Goal: Task Accomplishment & Management: Use online tool/utility

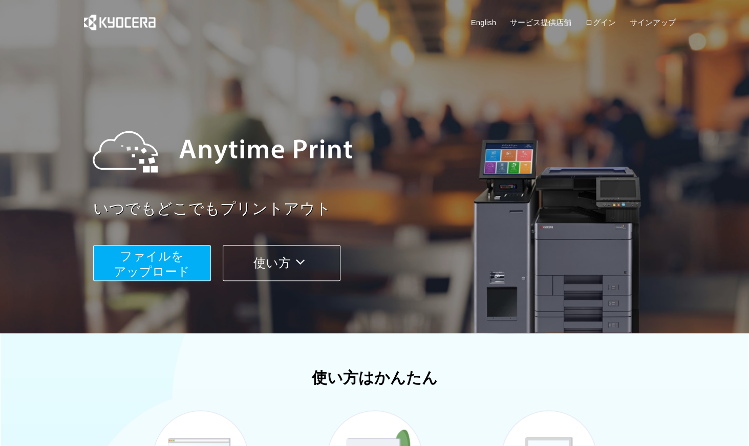
click at [173, 265] on button "ファイルを ​​アップロード" at bounding box center [152, 263] width 118 height 36
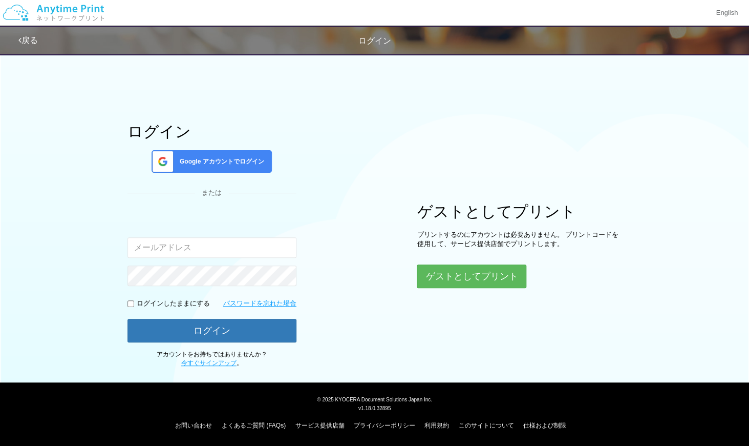
click at [192, 248] on input "email" at bounding box center [212, 247] width 169 height 20
type input "[EMAIL_ADDRESS][DOMAIN_NAME]"
click at [213, 169] on div "Google アカウントでログイン" at bounding box center [212, 161] width 120 height 23
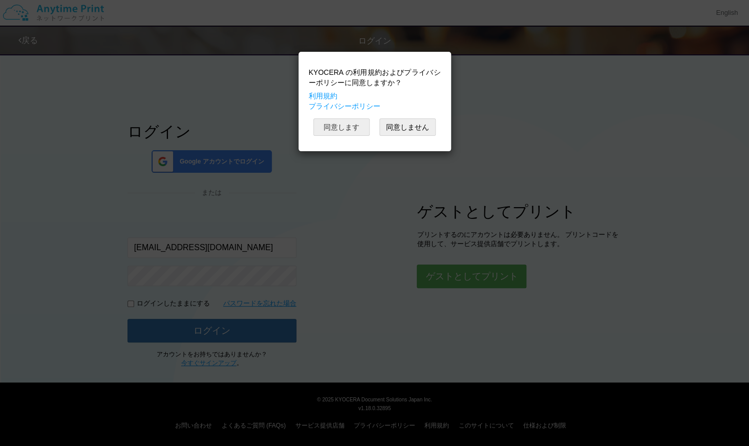
click at [355, 125] on button "同意します" at bounding box center [342, 126] width 56 height 17
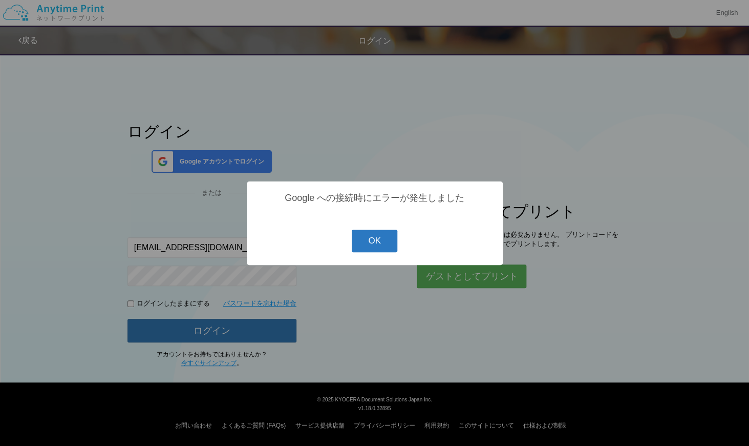
click at [383, 243] on button "OK" at bounding box center [375, 241] width 46 height 23
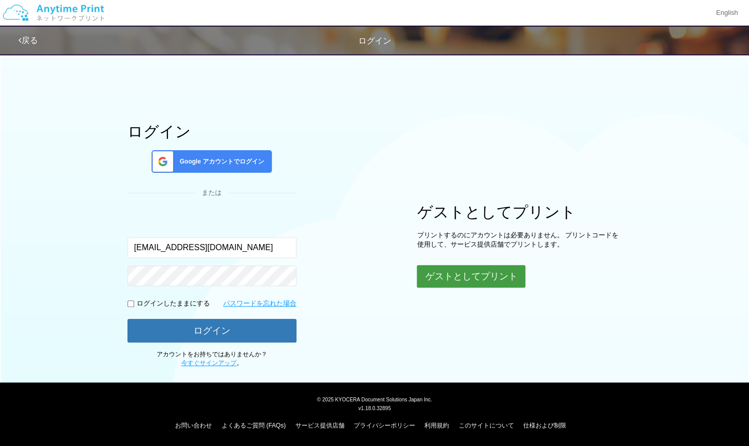
click at [441, 277] on button "ゲストとしてプリント" at bounding box center [471, 276] width 109 height 23
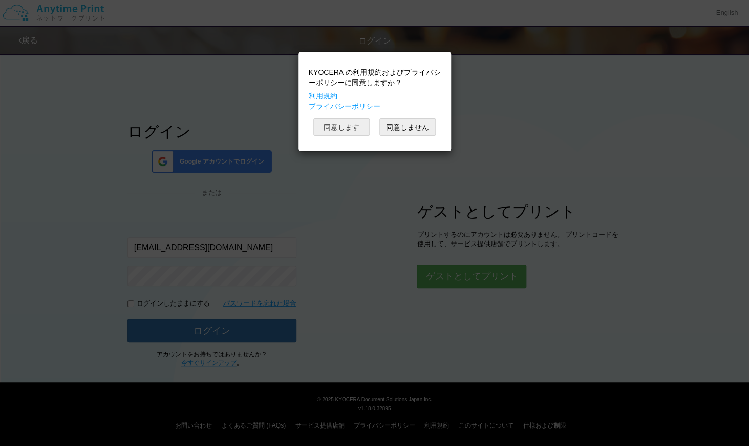
click at [348, 126] on button "同意します" at bounding box center [342, 126] width 56 height 17
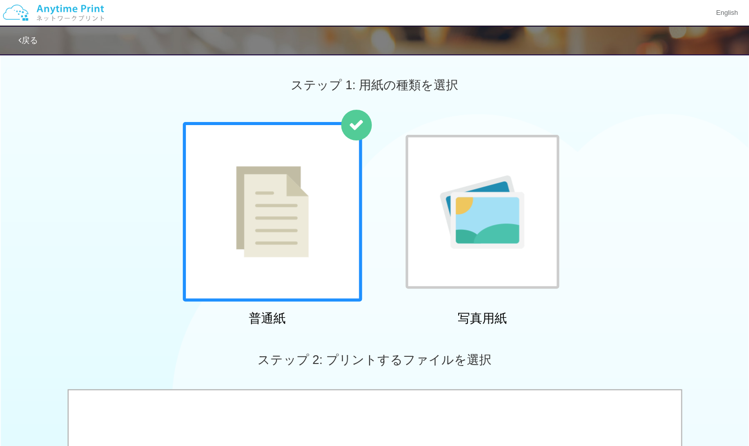
click at [314, 216] on div at bounding box center [272, 211] width 179 height 179
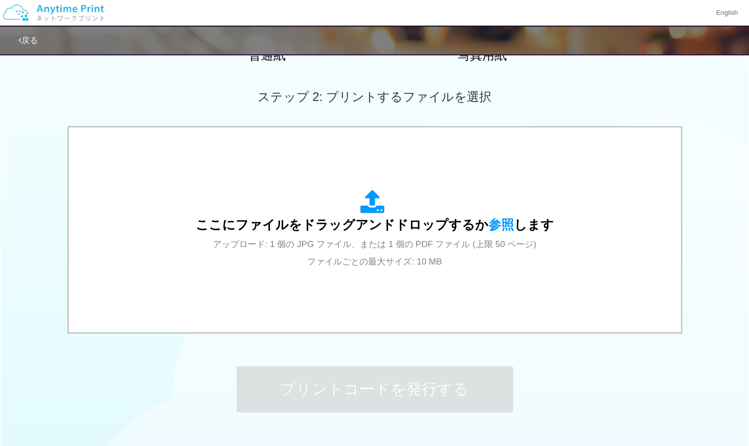
scroll to position [328, 0]
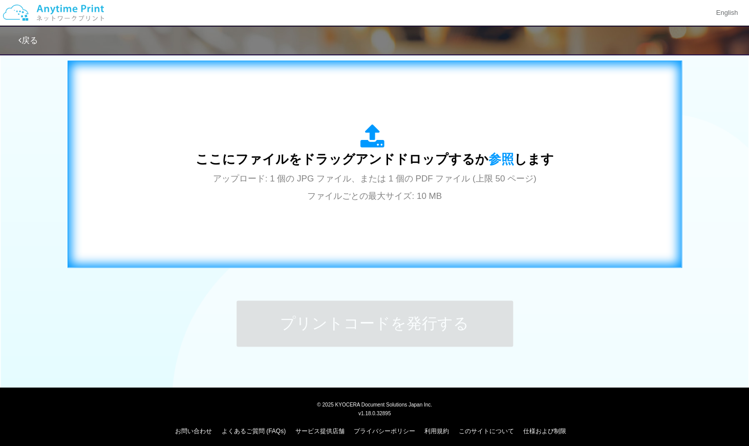
click at [362, 180] on span "アップロード: 1 個の JPG ファイル、または 1 個の PDF ファイル (上限 50 ページ) ファイルごとの最大サイズ: 10 MB" at bounding box center [375, 187] width 324 height 27
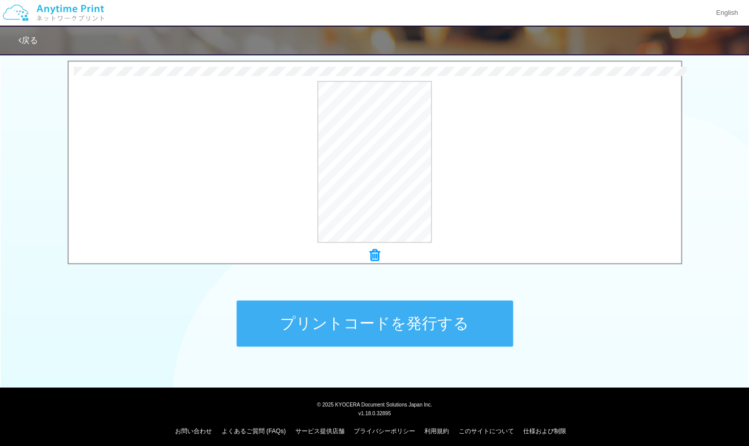
click at [465, 320] on button "プリントコードを発行する" at bounding box center [375, 323] width 277 height 46
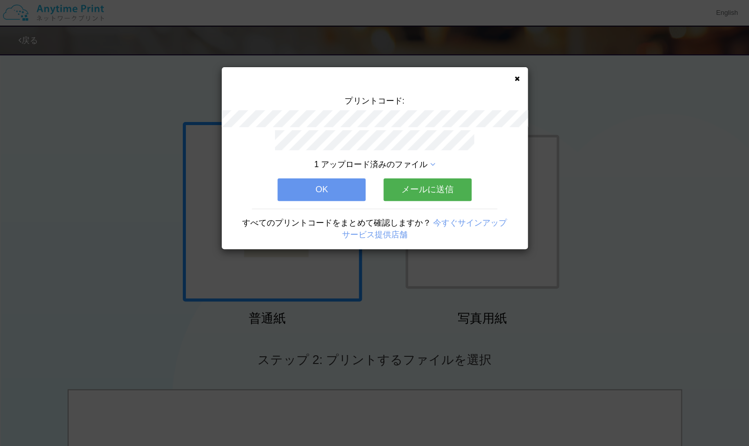
click at [436, 188] on button "メールに送信" at bounding box center [428, 189] width 88 height 23
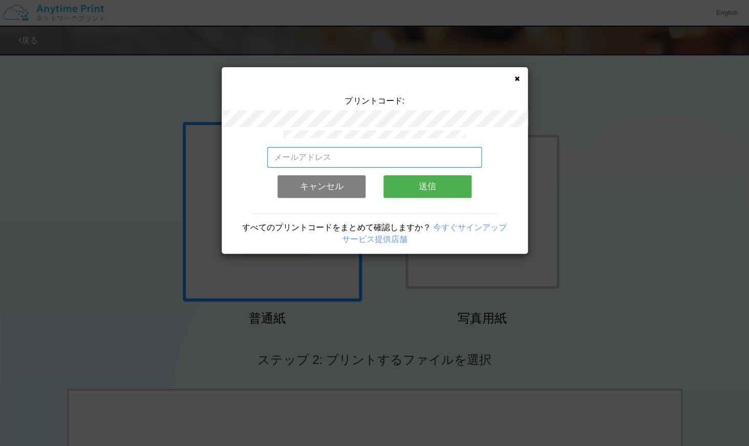
click at [439, 159] on input "email" at bounding box center [374, 157] width 215 height 20
type input "[EMAIL_ADDRESS][DOMAIN_NAME]"
click at [440, 177] on button "送信" at bounding box center [428, 186] width 88 height 23
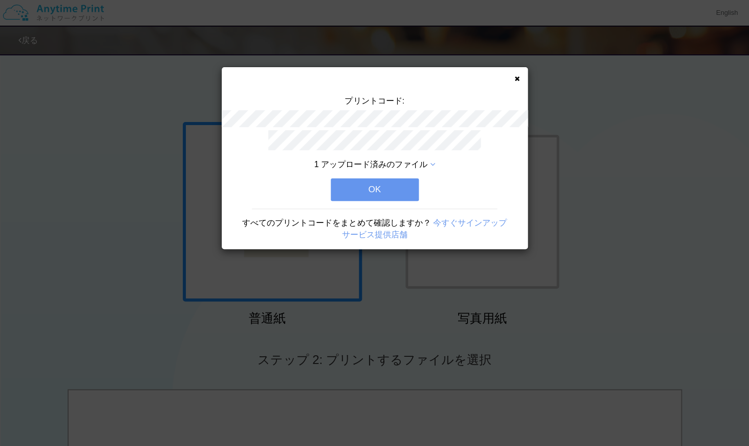
click at [405, 189] on button "OK" at bounding box center [375, 189] width 88 height 23
